Goal: Find specific page/section: Find specific page/section

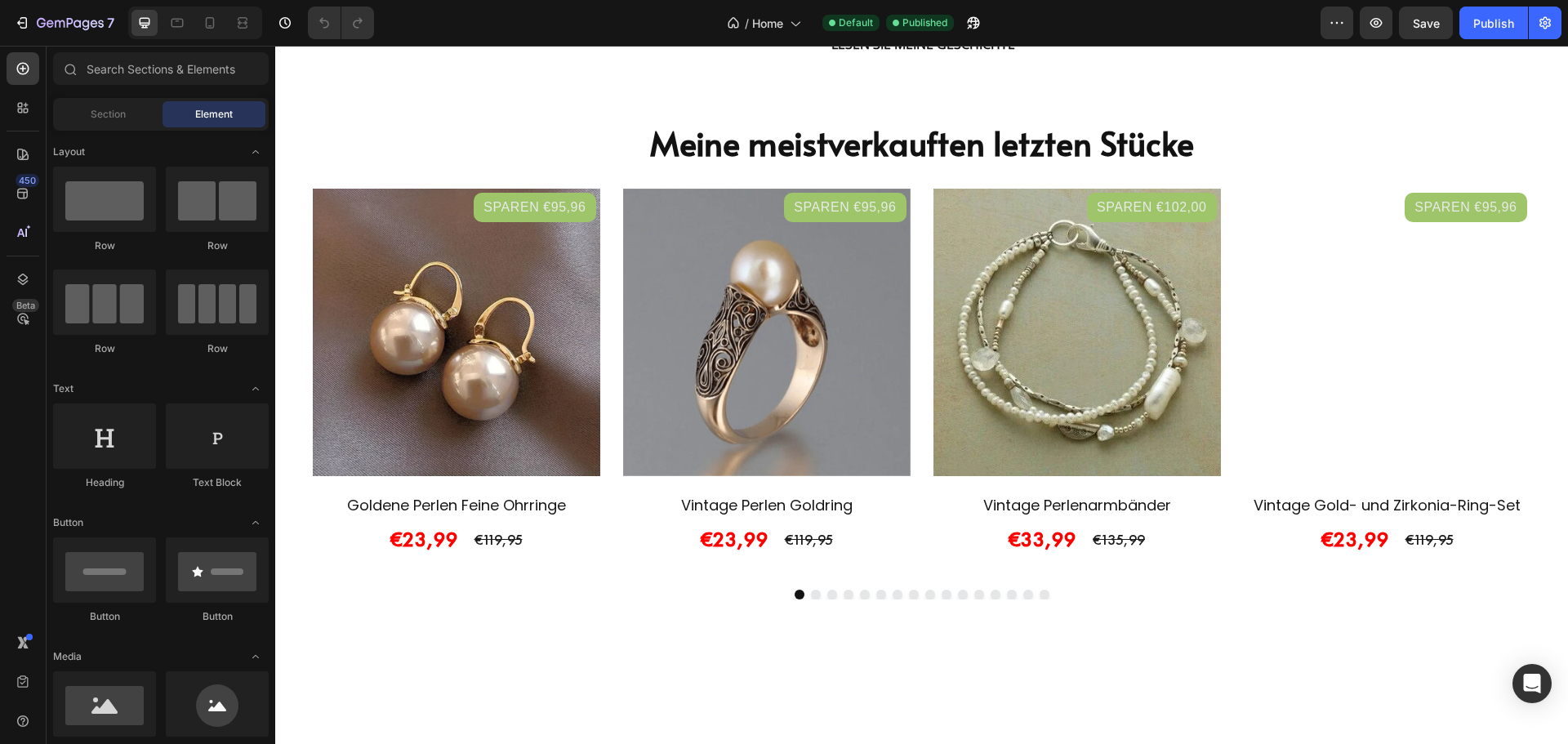
scroll to position [2178, 0]
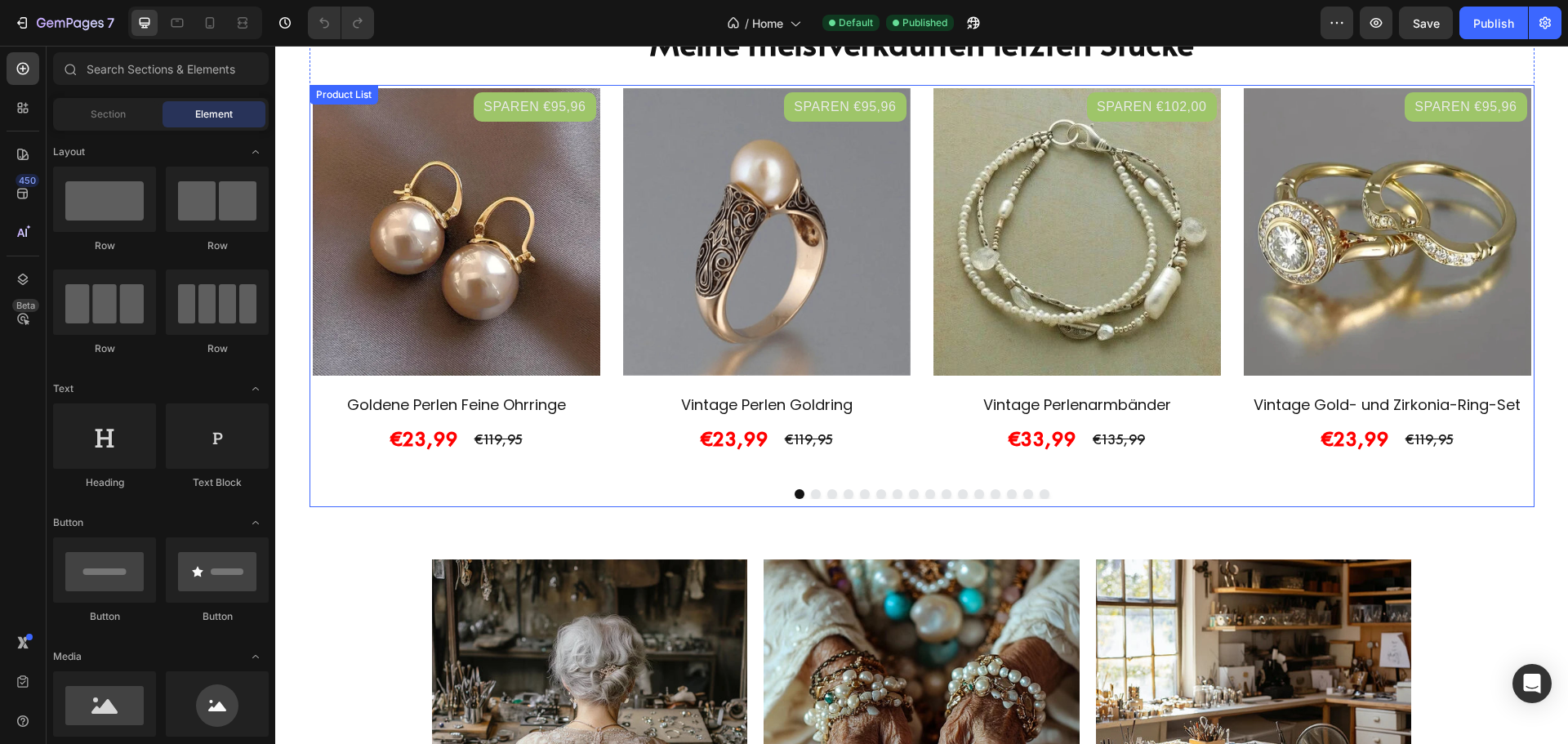
click at [922, 433] on div "Sparen €95,96 Product Badge Product Images Row Goldene Perlen Feine Ohrringe Pr…" at bounding box center [922, 280] width 1225 height 392
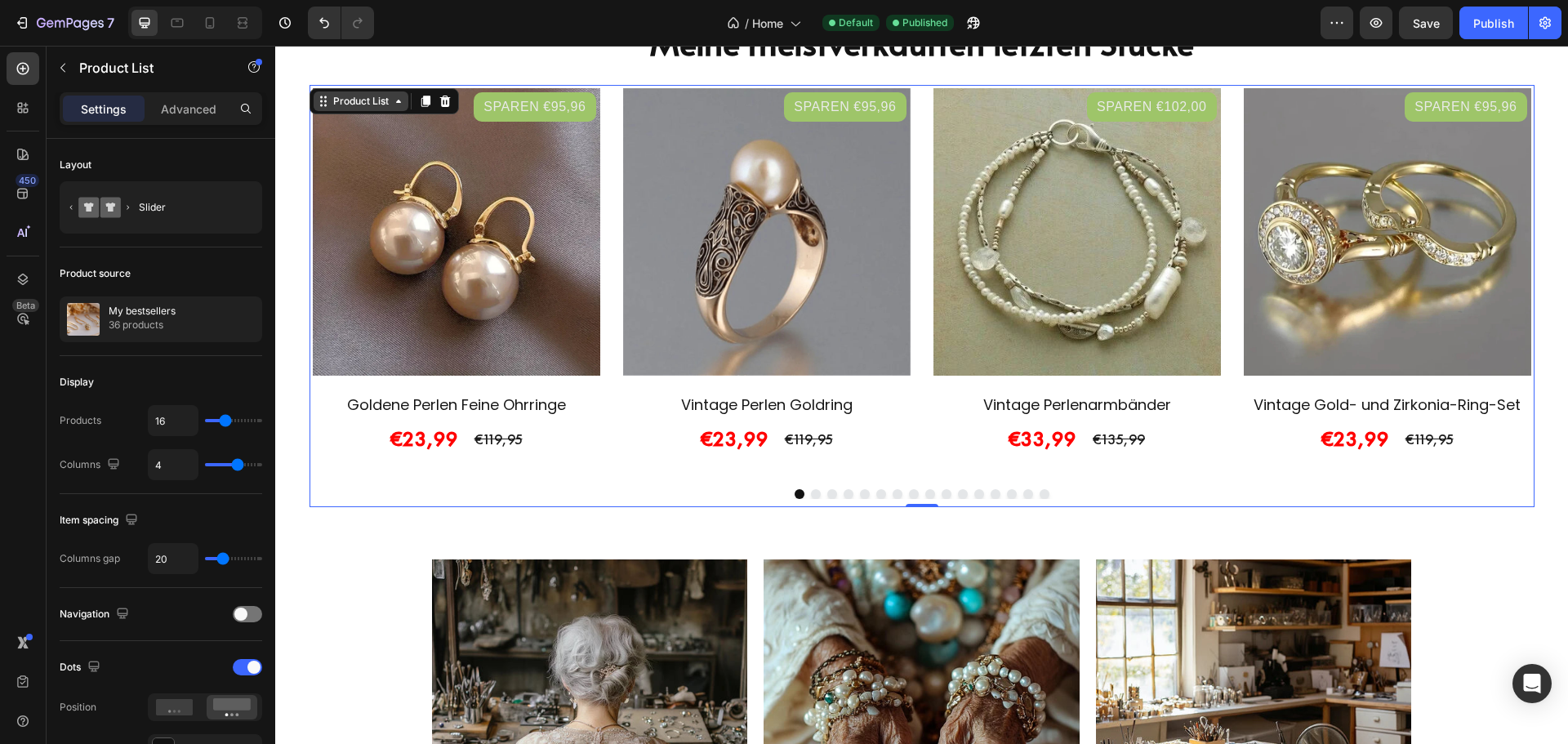
click at [374, 107] on div "Product List" at bounding box center [361, 101] width 62 height 14
click at [54, 12] on button "7" at bounding box center [63, 22] width 115 height 33
